Goal: Navigation & Orientation: Find specific page/section

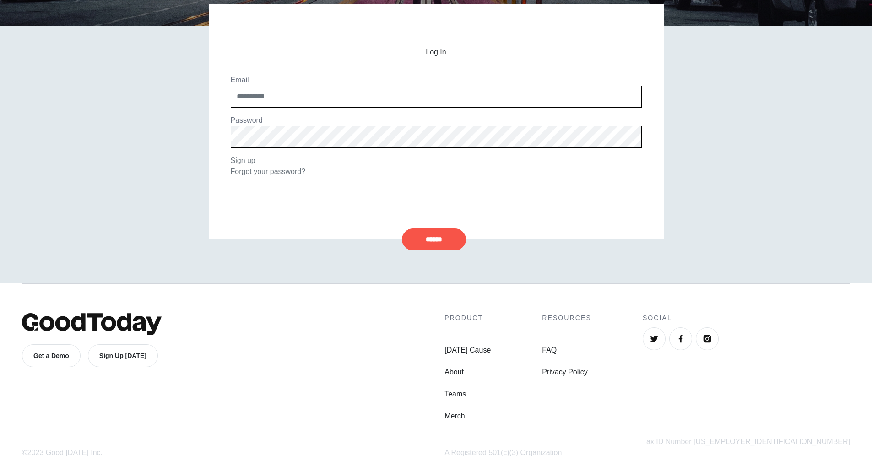
scroll to position [129, 0]
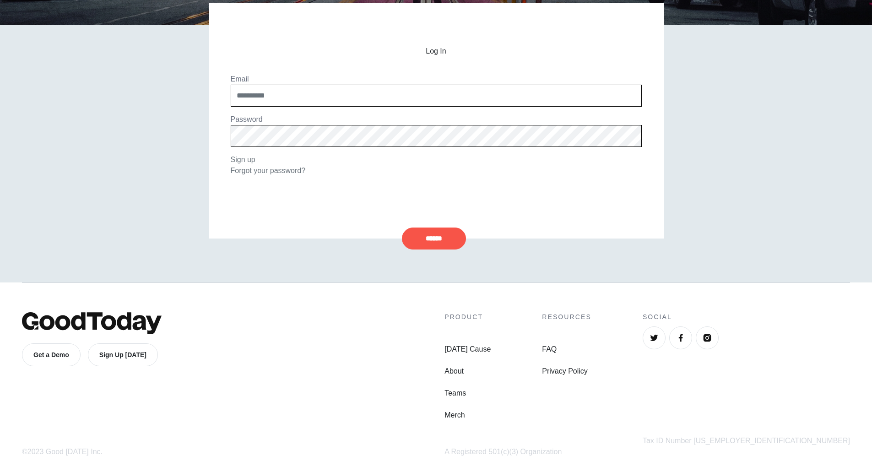
click at [299, 287] on div "Get a Demo Sign Up [DATE] ©2023 Good [DATE] Inc. Product [DATE] Cause About Tea…" at bounding box center [436, 376] width 828 height 189
